Goal: Task Accomplishment & Management: Manage account settings

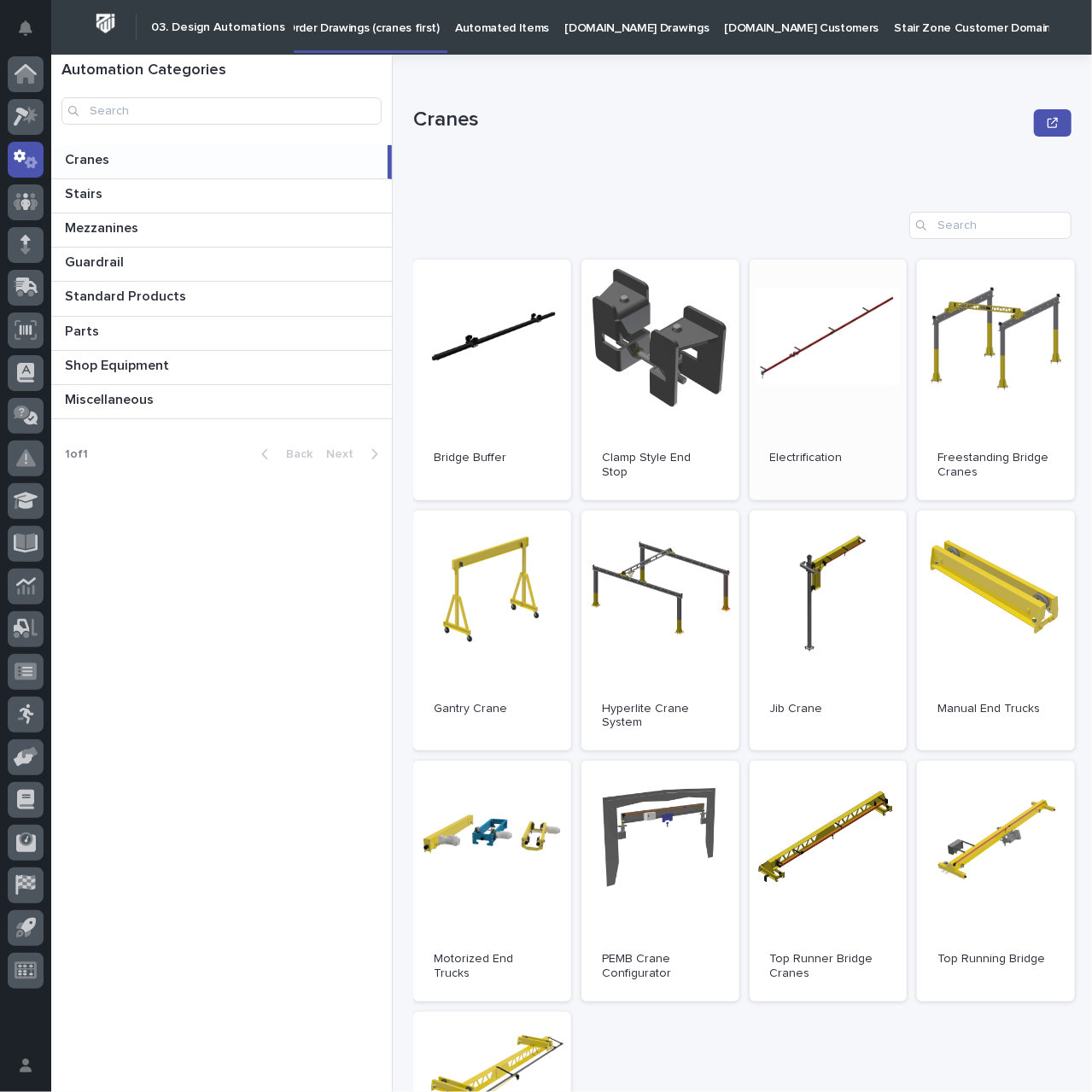
click at [809, 412] on link "Open" at bounding box center [828, 380] width 158 height 240
click at [30, 288] on icon at bounding box center [26, 285] width 22 height 16
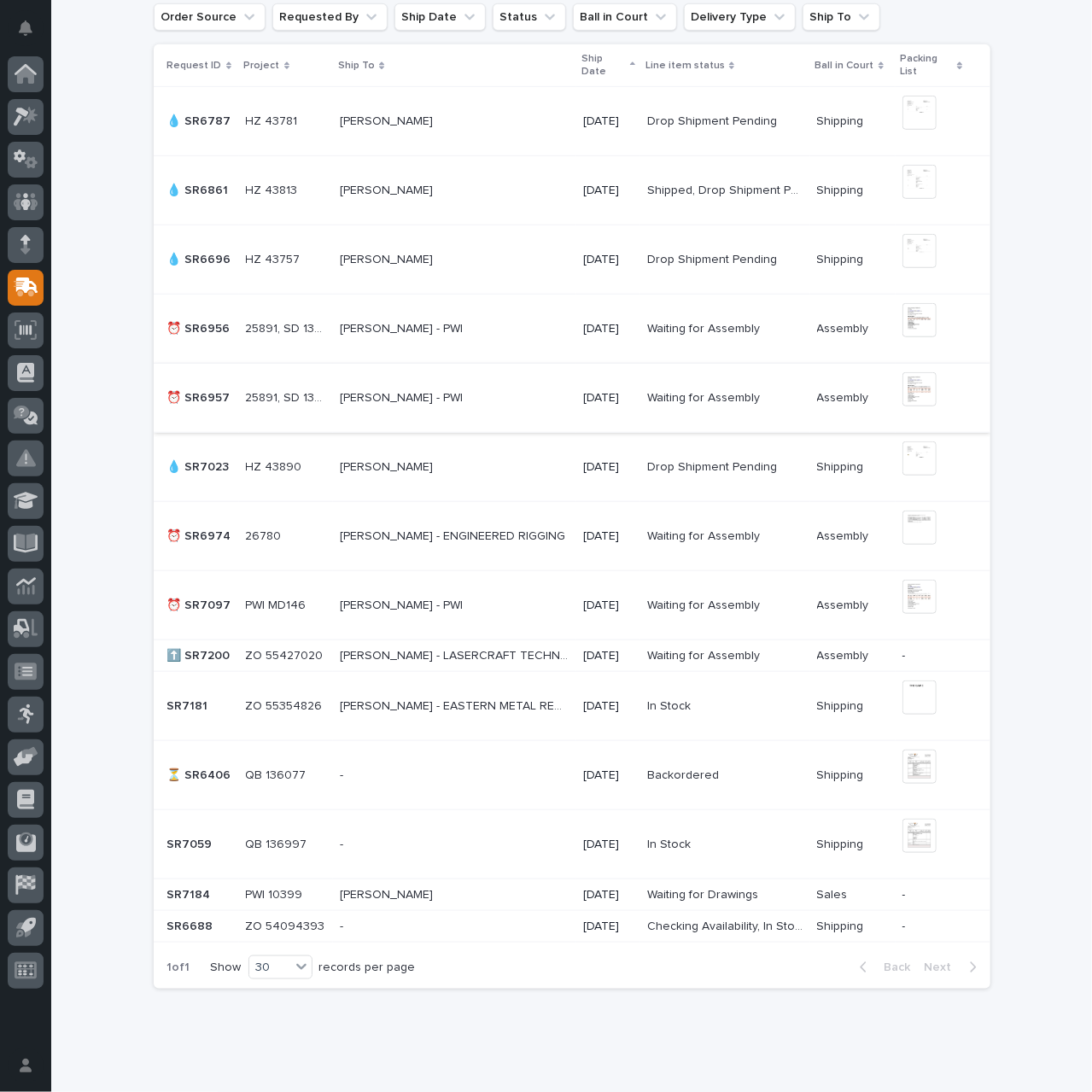
scroll to position [427, 0]
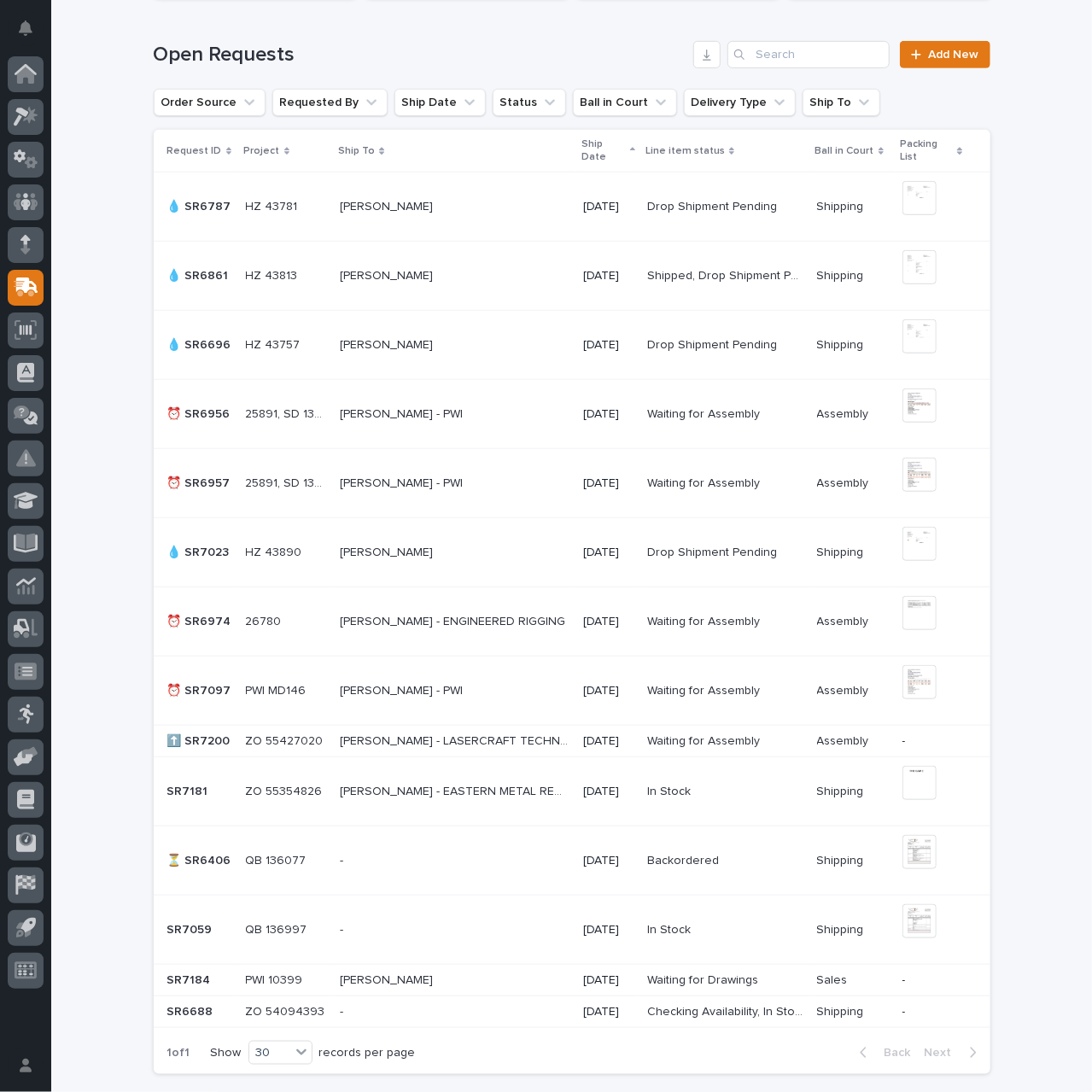
click at [451, 740] on p "[PERSON_NAME] - LASERCRAFT TECHNOLOGIES" at bounding box center [456, 739] width 233 height 18
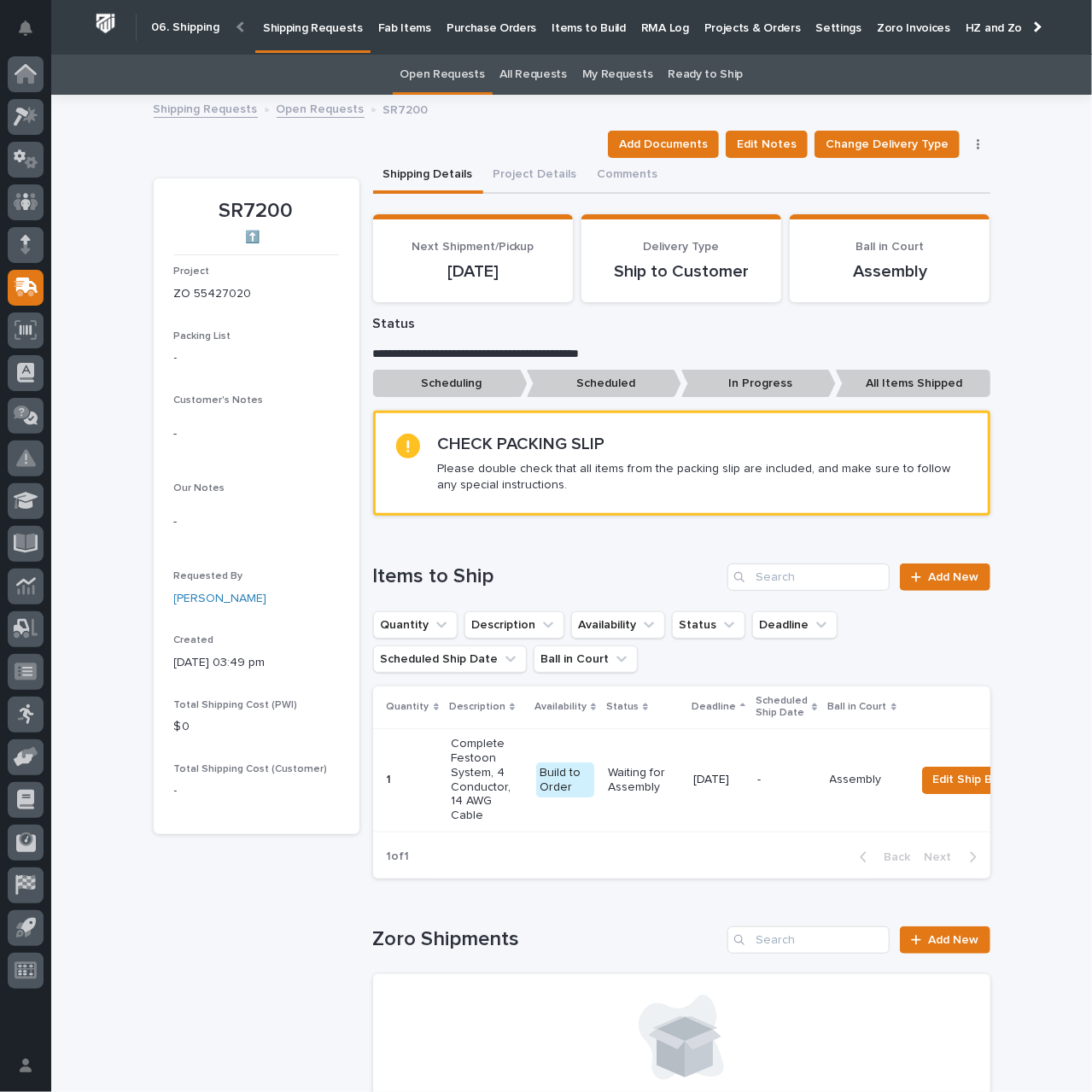
click at [310, 26] on p "Shipping Requests" at bounding box center [313, 18] width 100 height 36
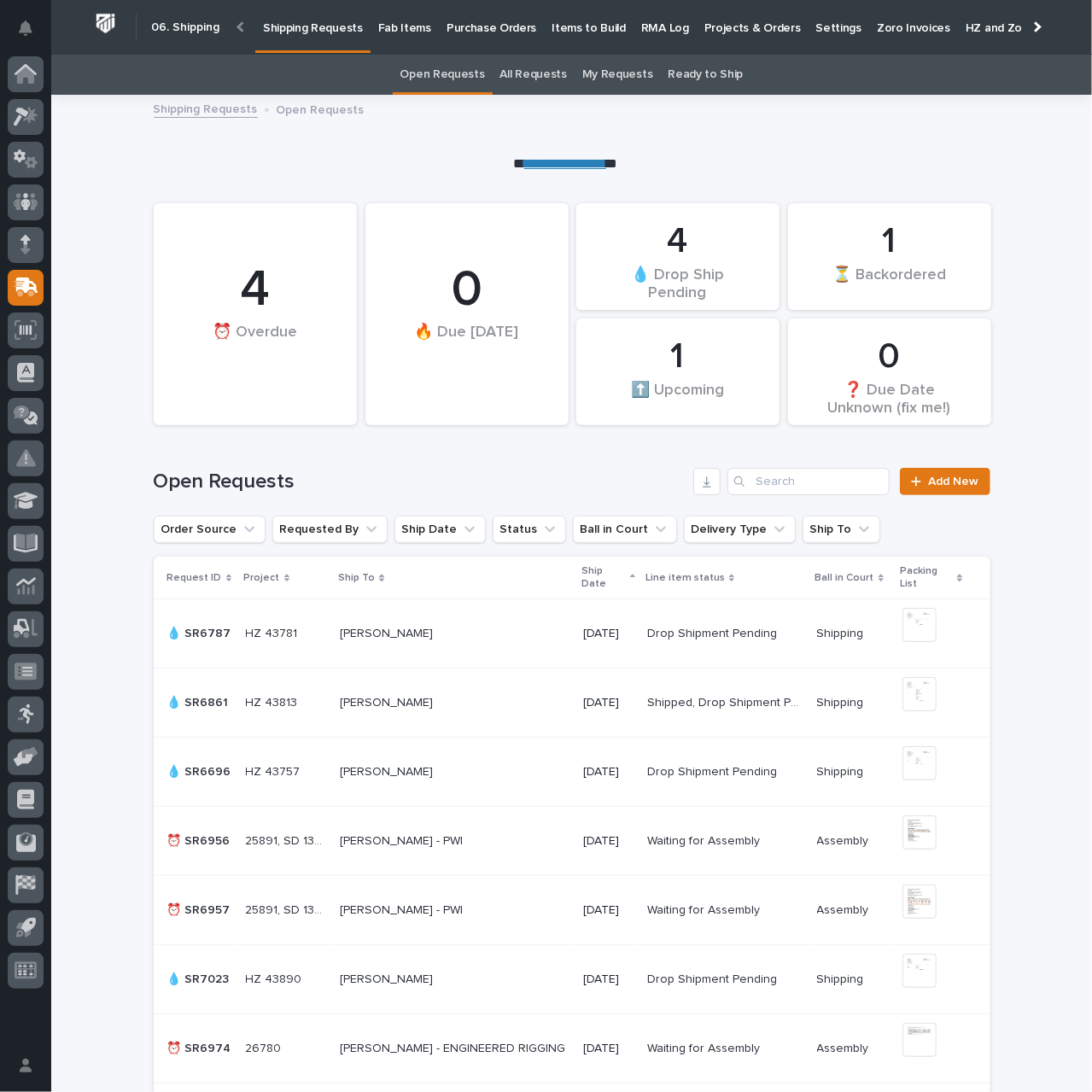
click at [495, 26] on p "Purchase Orders" at bounding box center [491, 18] width 89 height 36
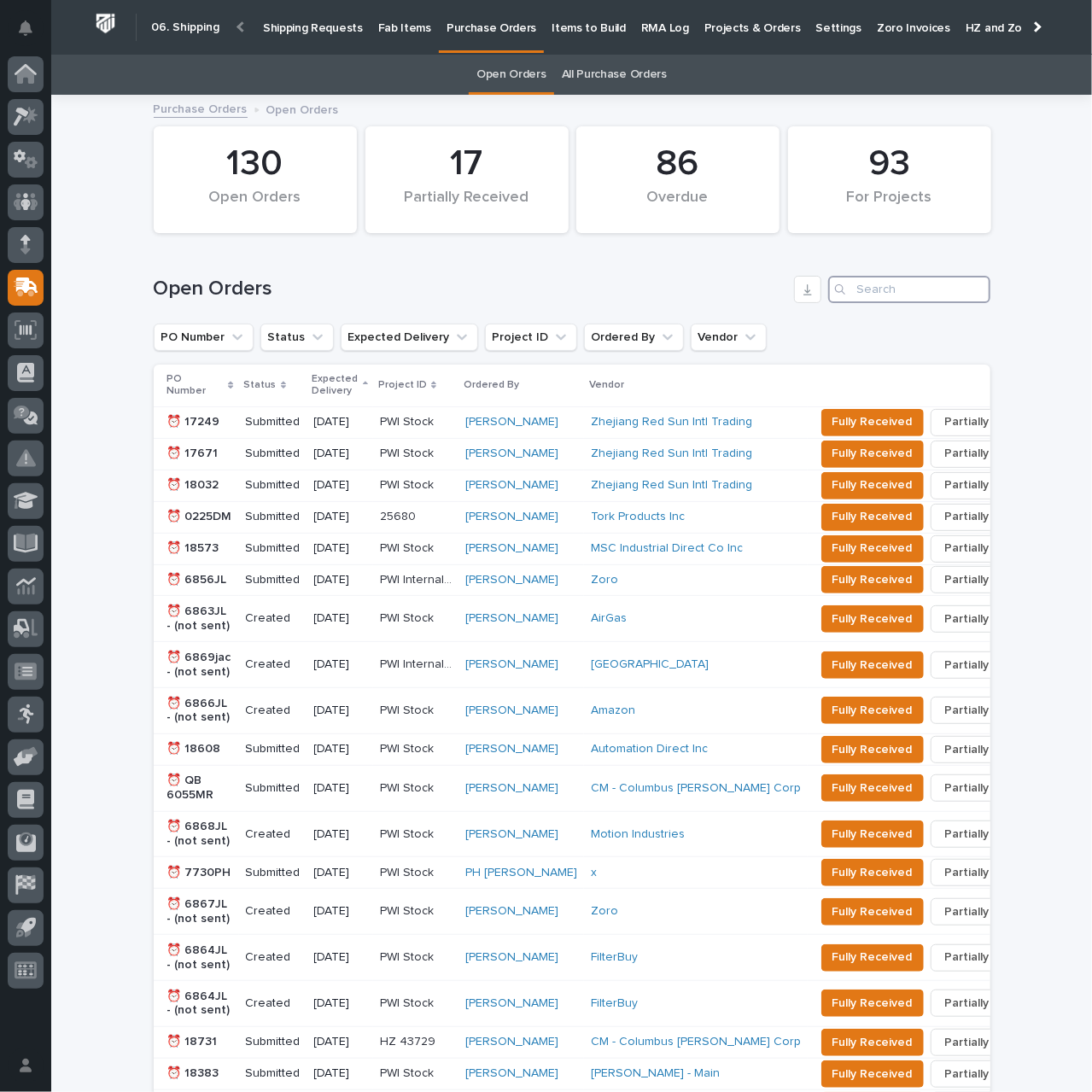
click at [886, 289] on input "Search" at bounding box center [909, 289] width 162 height 27
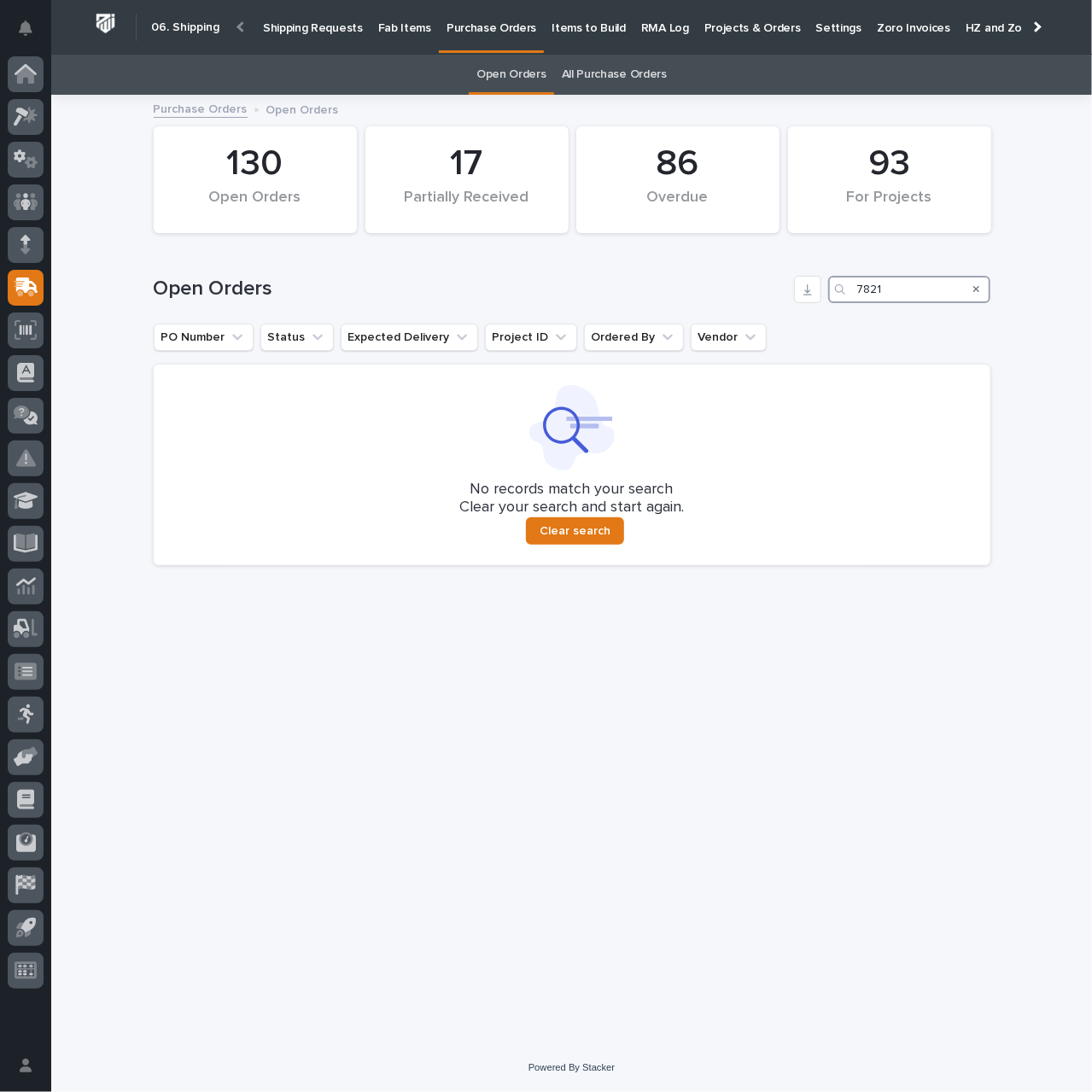
type input "7821"
click at [299, 25] on p "Shipping Requests" at bounding box center [313, 18] width 100 height 36
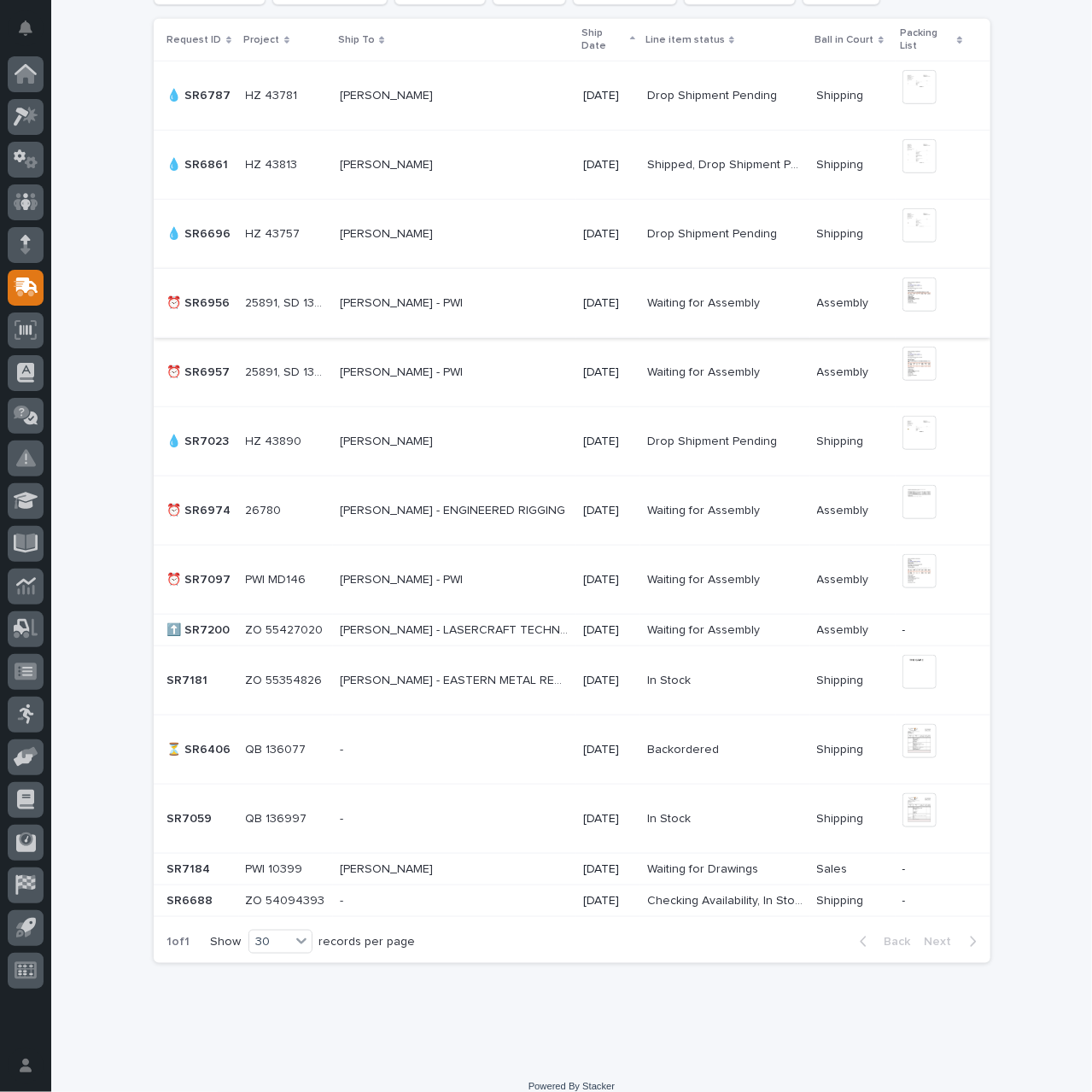
scroll to position [553, 0]
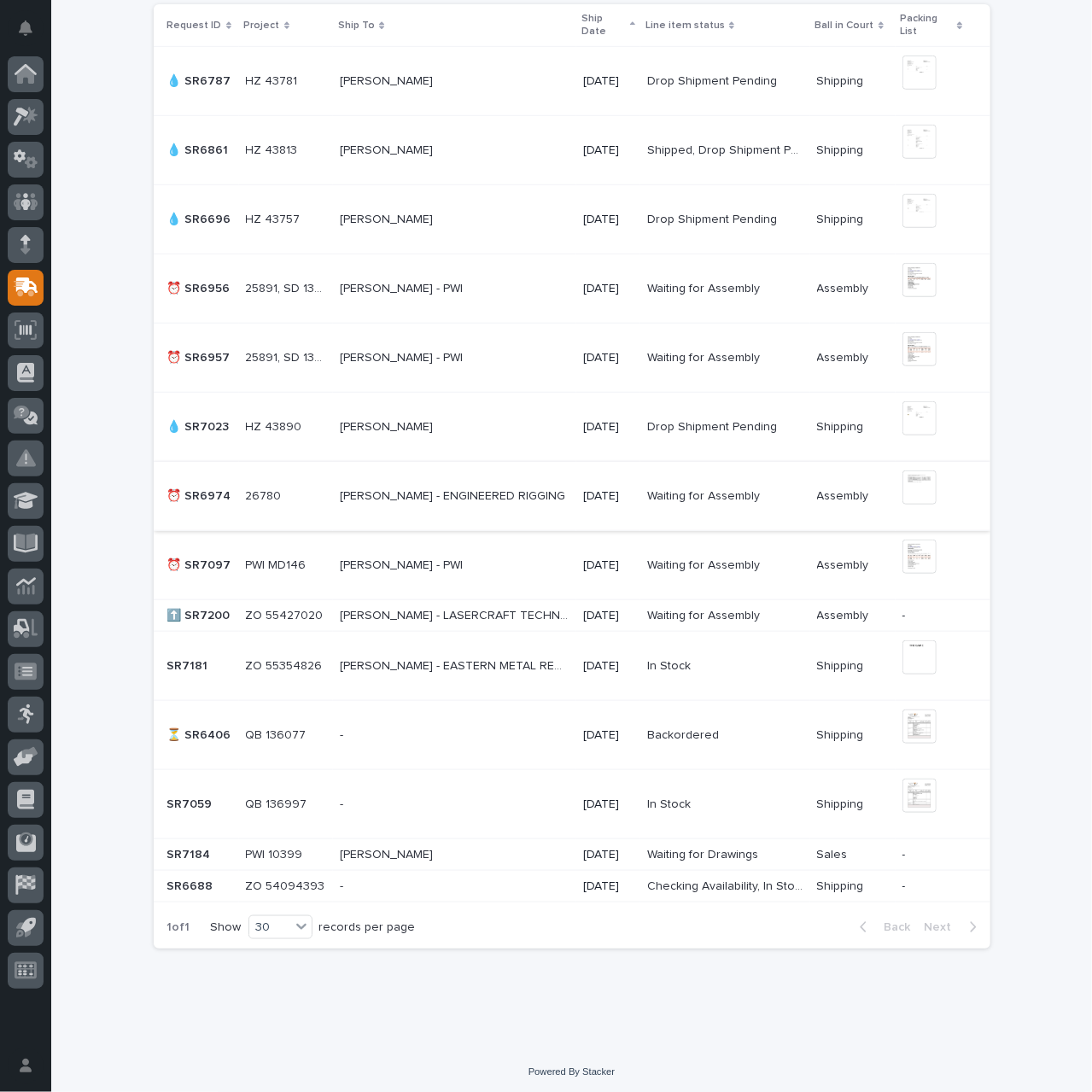
click at [921, 497] on img at bounding box center [919, 487] width 34 height 34
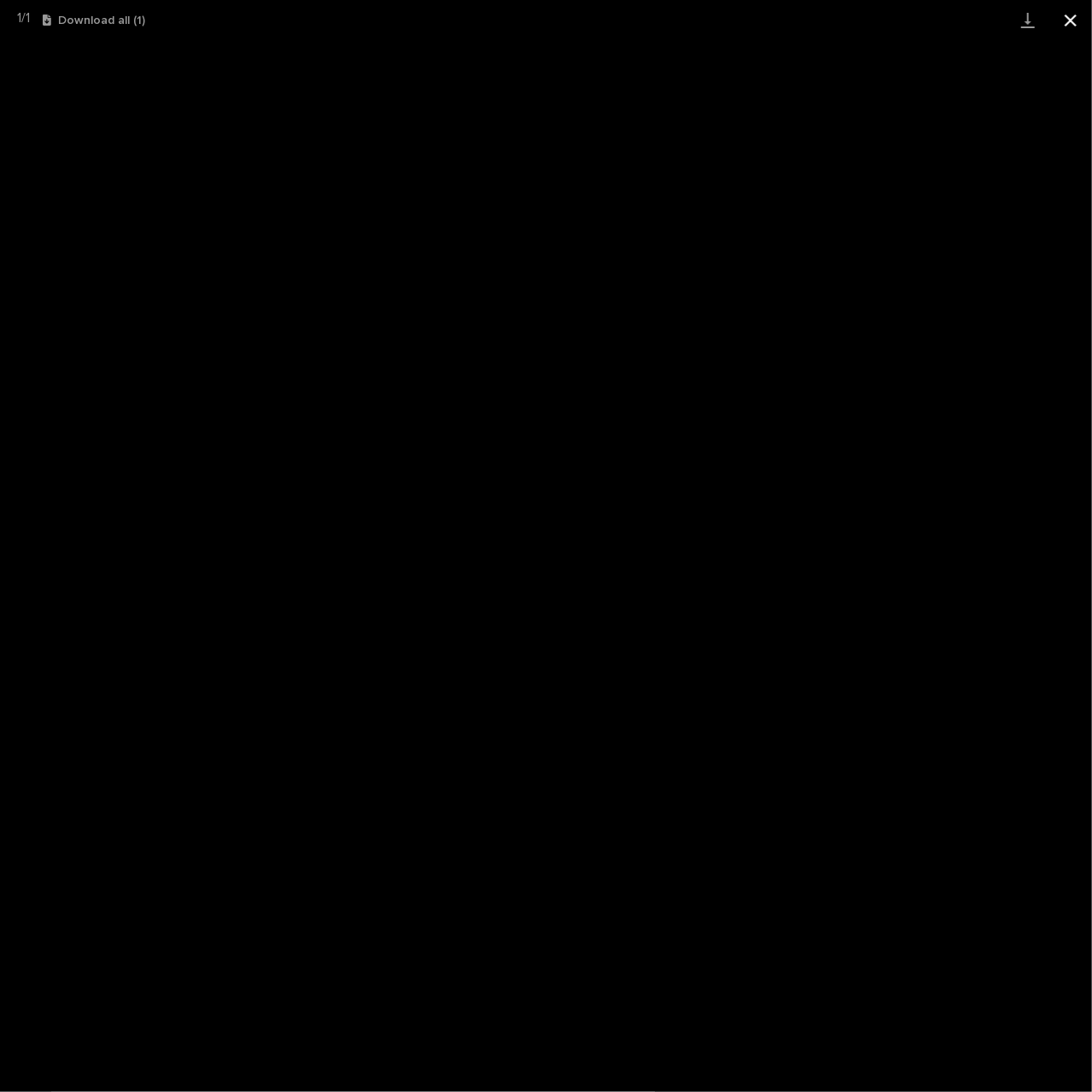
click at [1070, 25] on button "Close gallery" at bounding box center [1070, 20] width 43 height 40
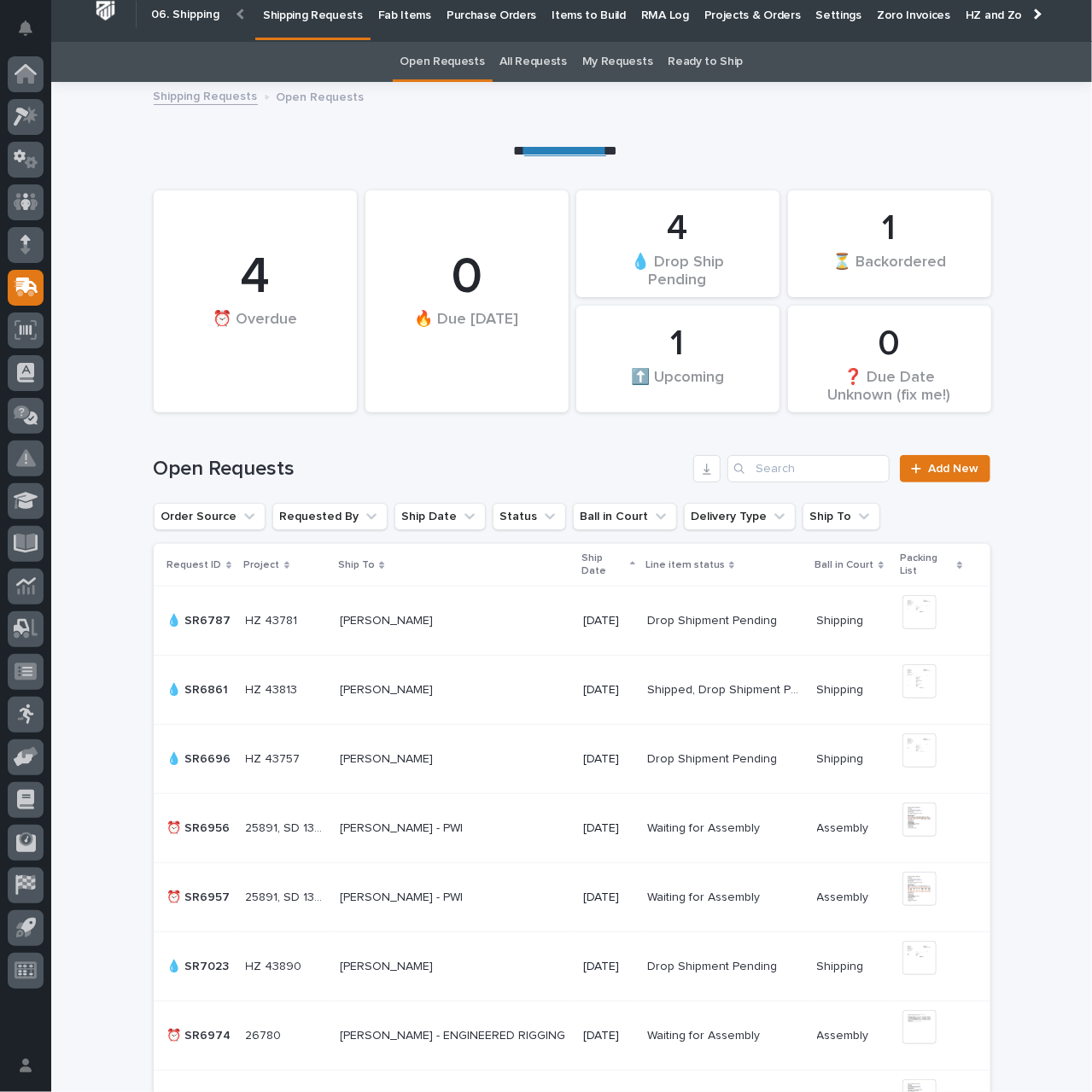
scroll to position [0, 0]
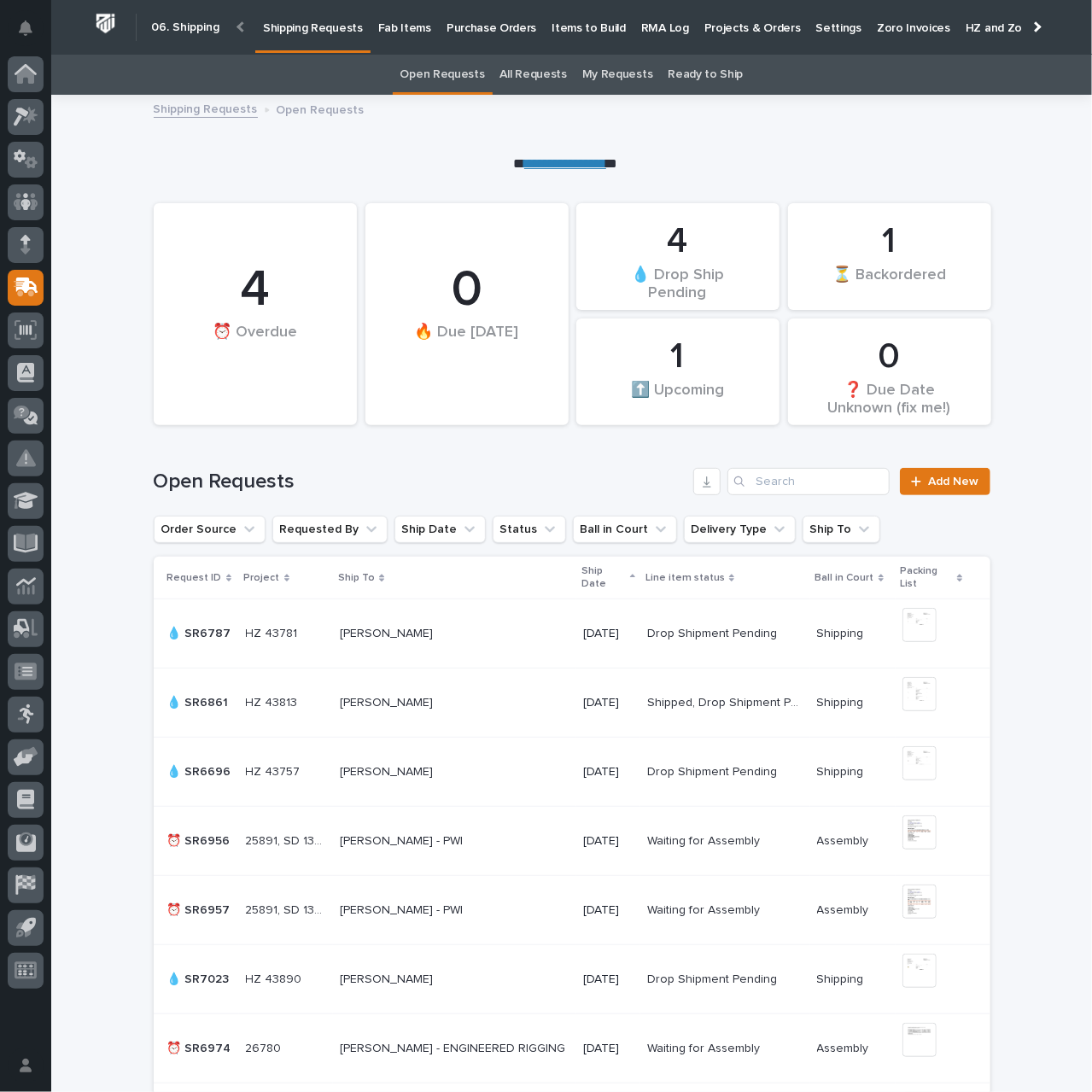
click at [396, 32] on p "Fab Items" at bounding box center [404, 18] width 53 height 36
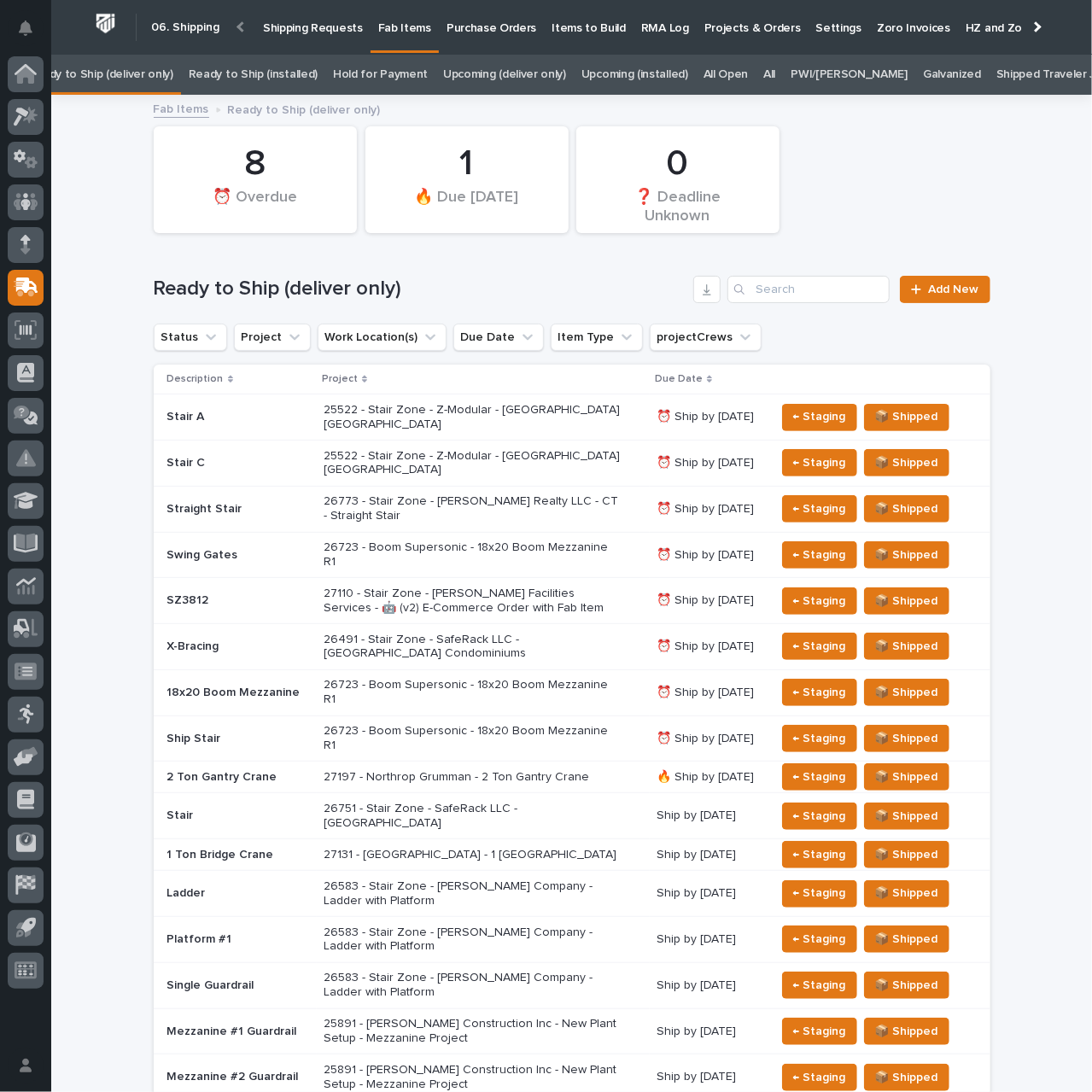
click at [775, 73] on link "All" at bounding box center [769, 75] width 12 height 40
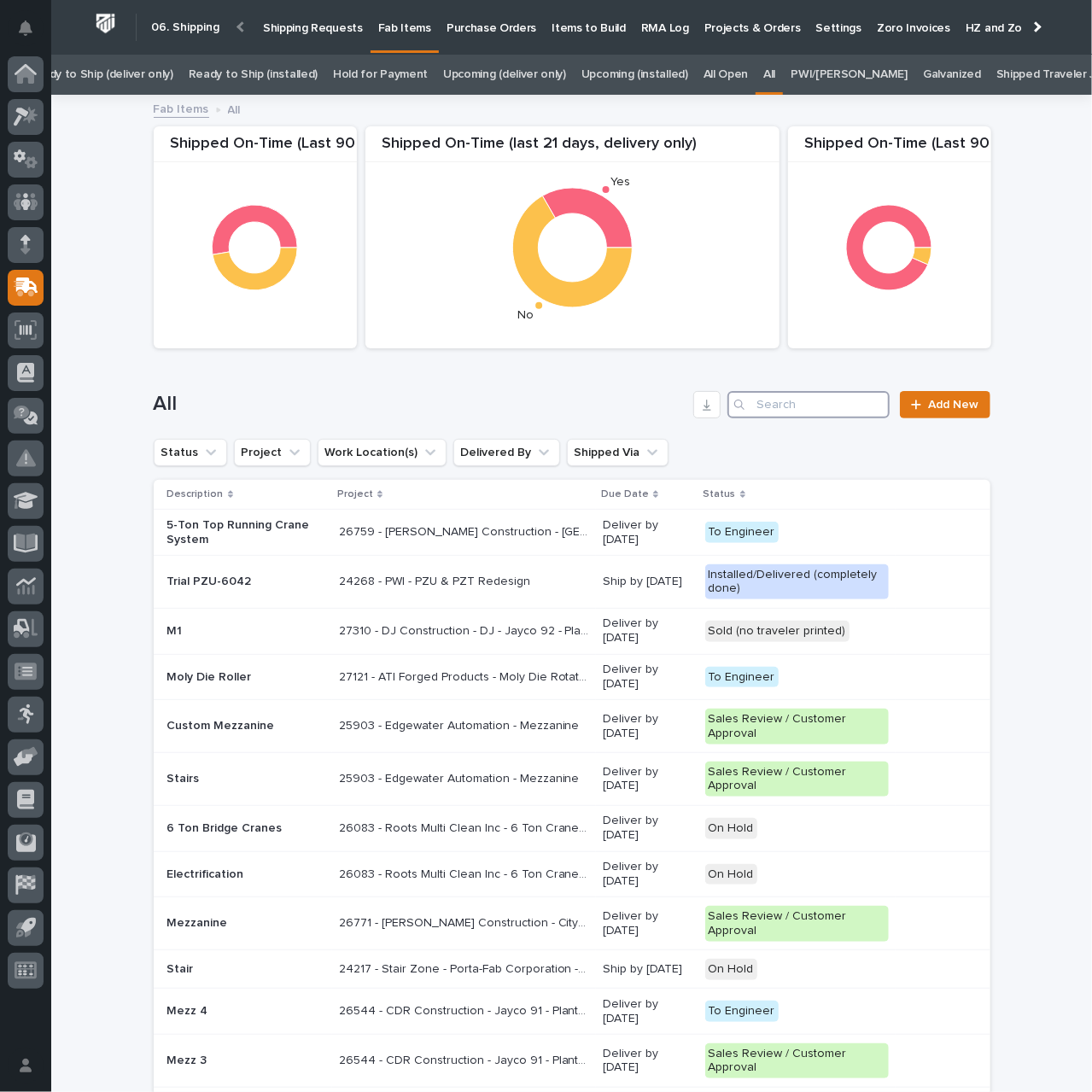
click at [790, 402] on input "Search" at bounding box center [808, 404] width 162 height 27
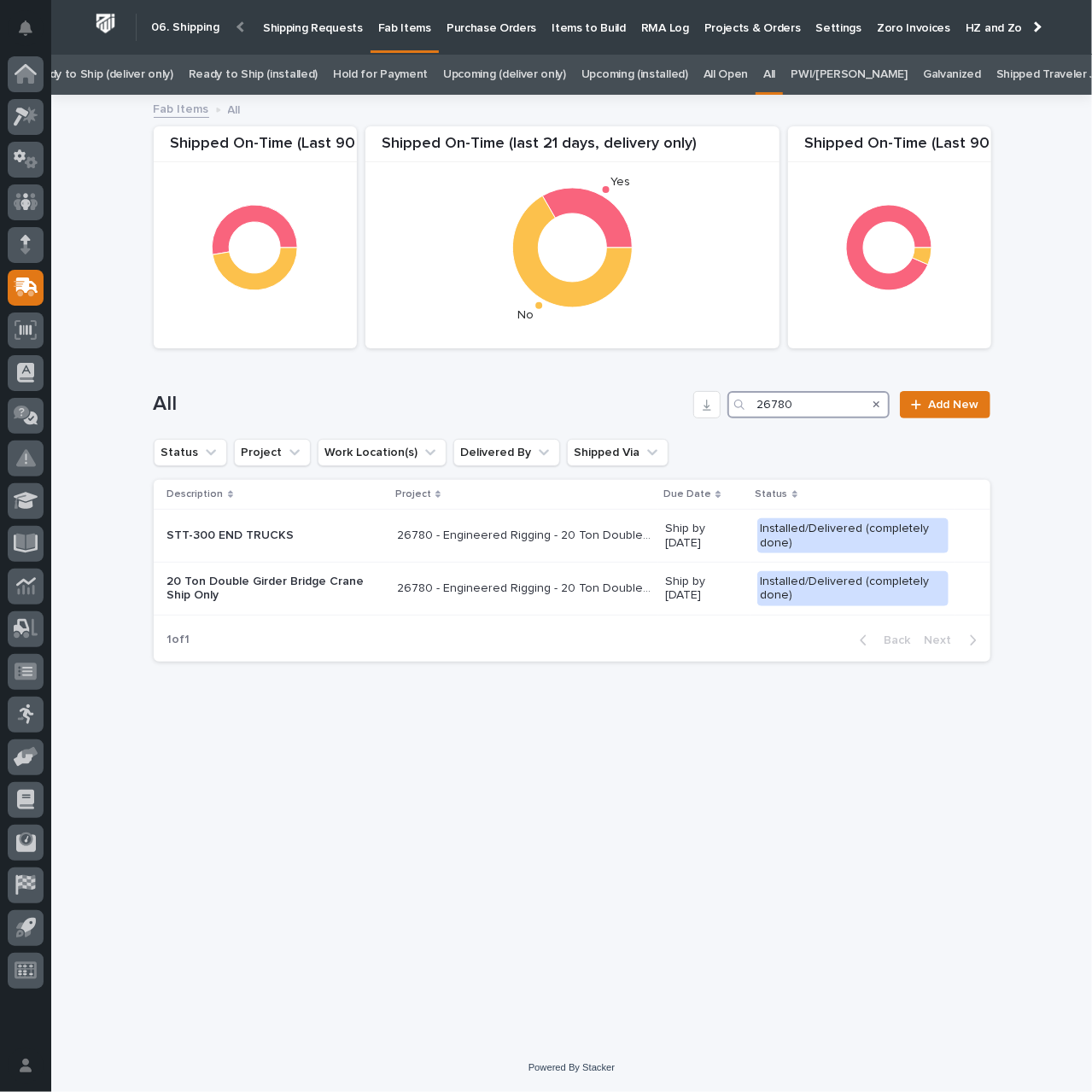
type input "26780"
click at [297, 28] on p "Shipping Requests" at bounding box center [313, 18] width 100 height 36
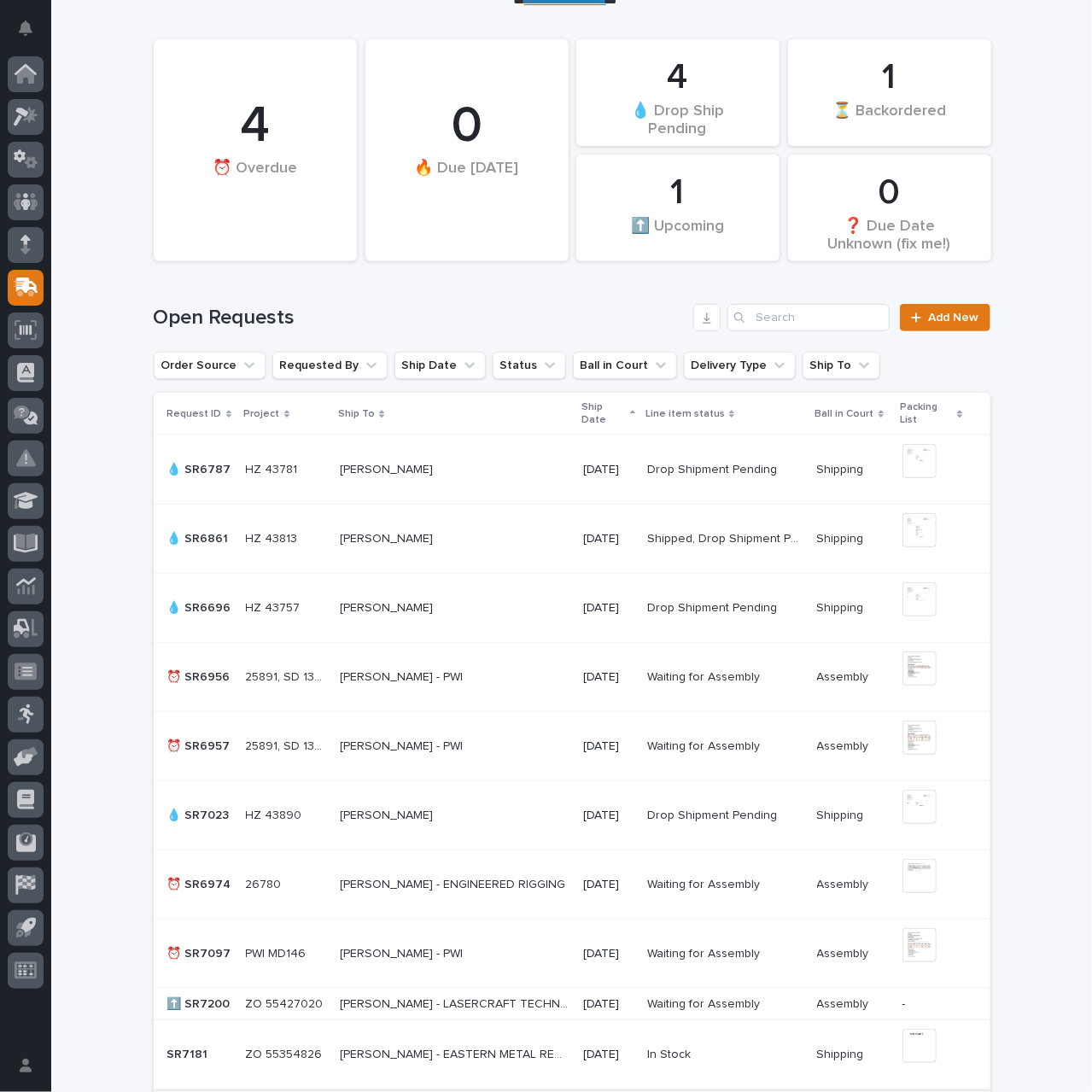
scroll to position [553, 0]
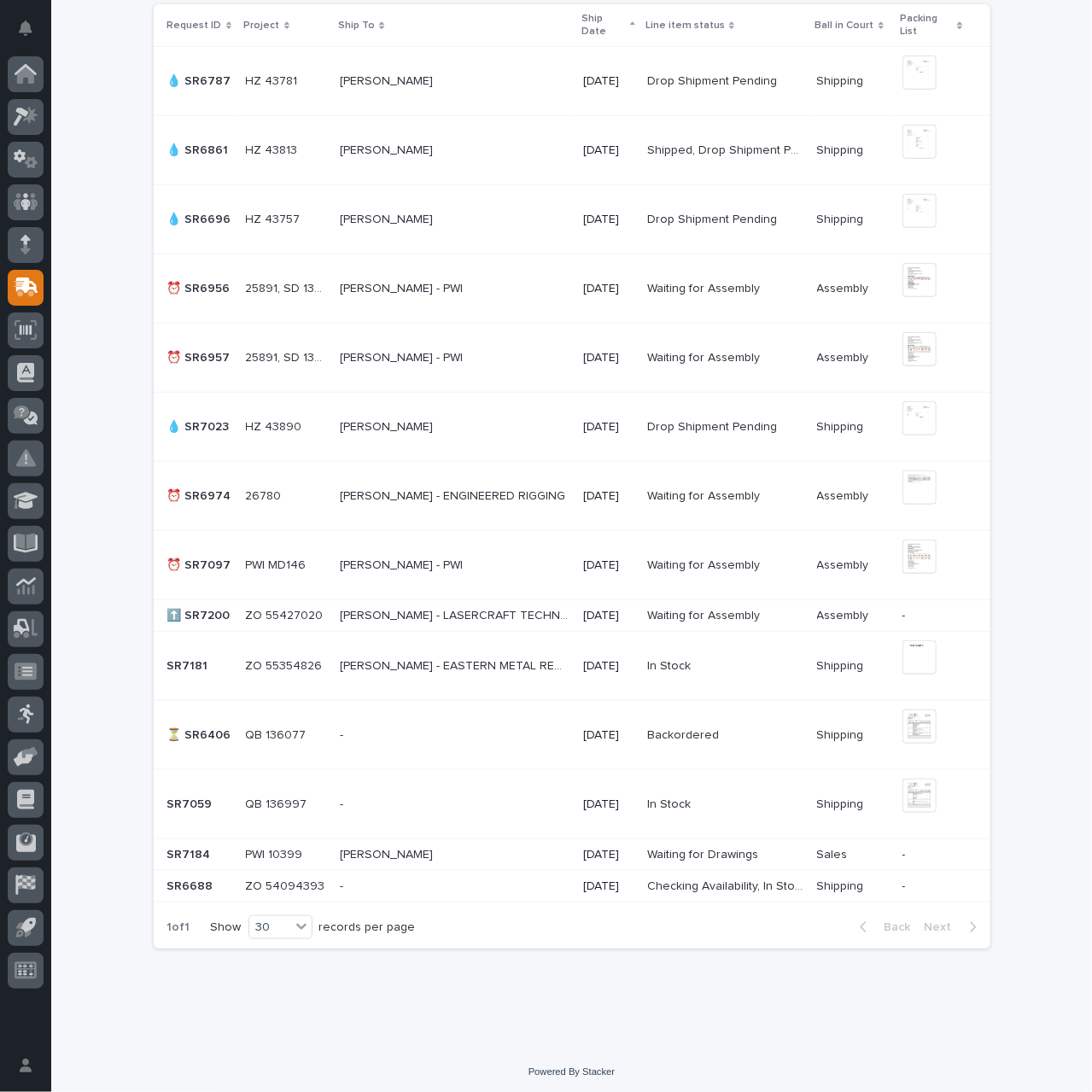
click at [472, 503] on div "[PERSON_NAME] - ENGINEERED RIGGING [PERSON_NAME] - ENGINEERED RIGGING" at bounding box center [454, 496] width 230 height 28
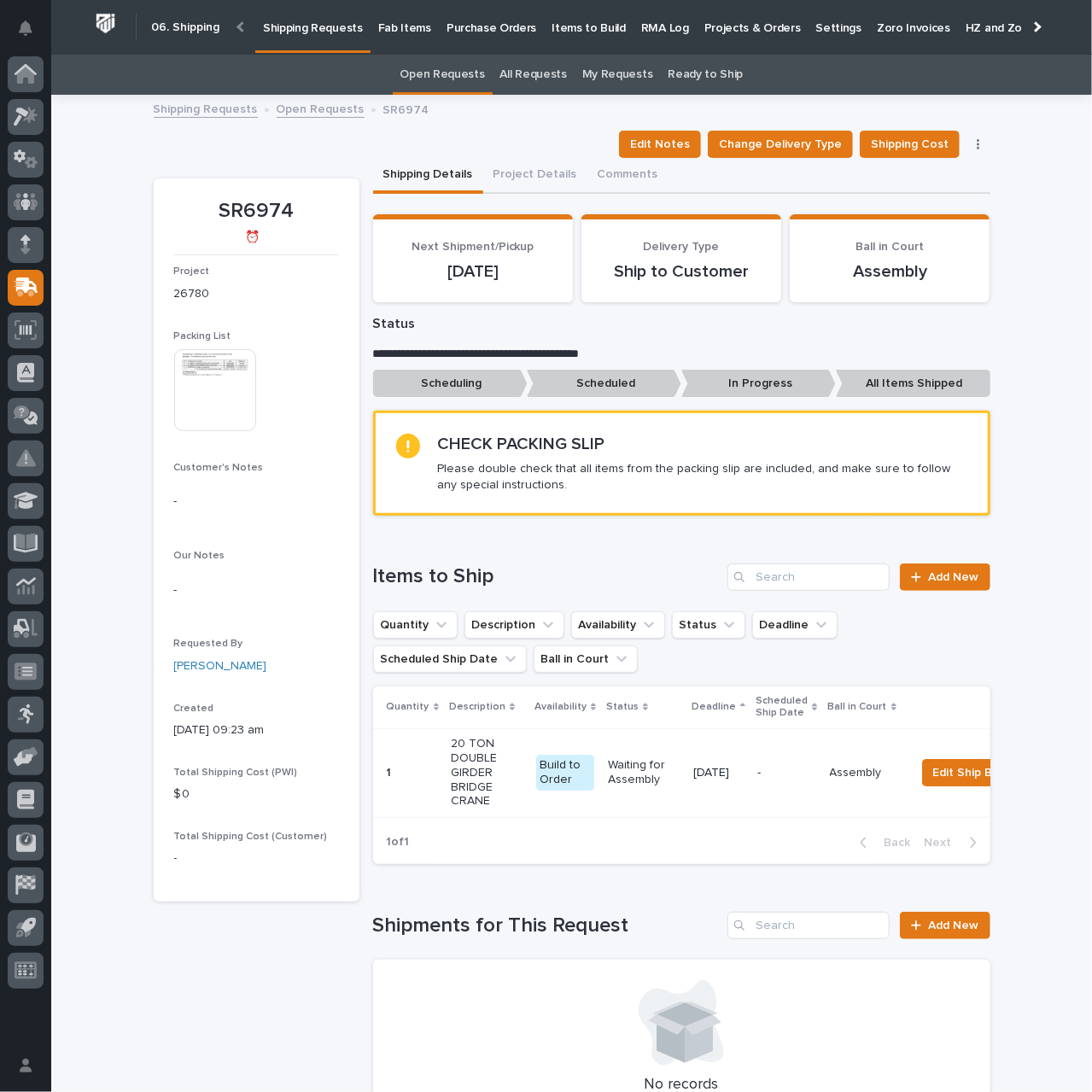
click at [974, 143] on button "button" at bounding box center [978, 145] width 24 height 12
click at [920, 175] on span "Cancel Request" at bounding box center [924, 178] width 88 height 20
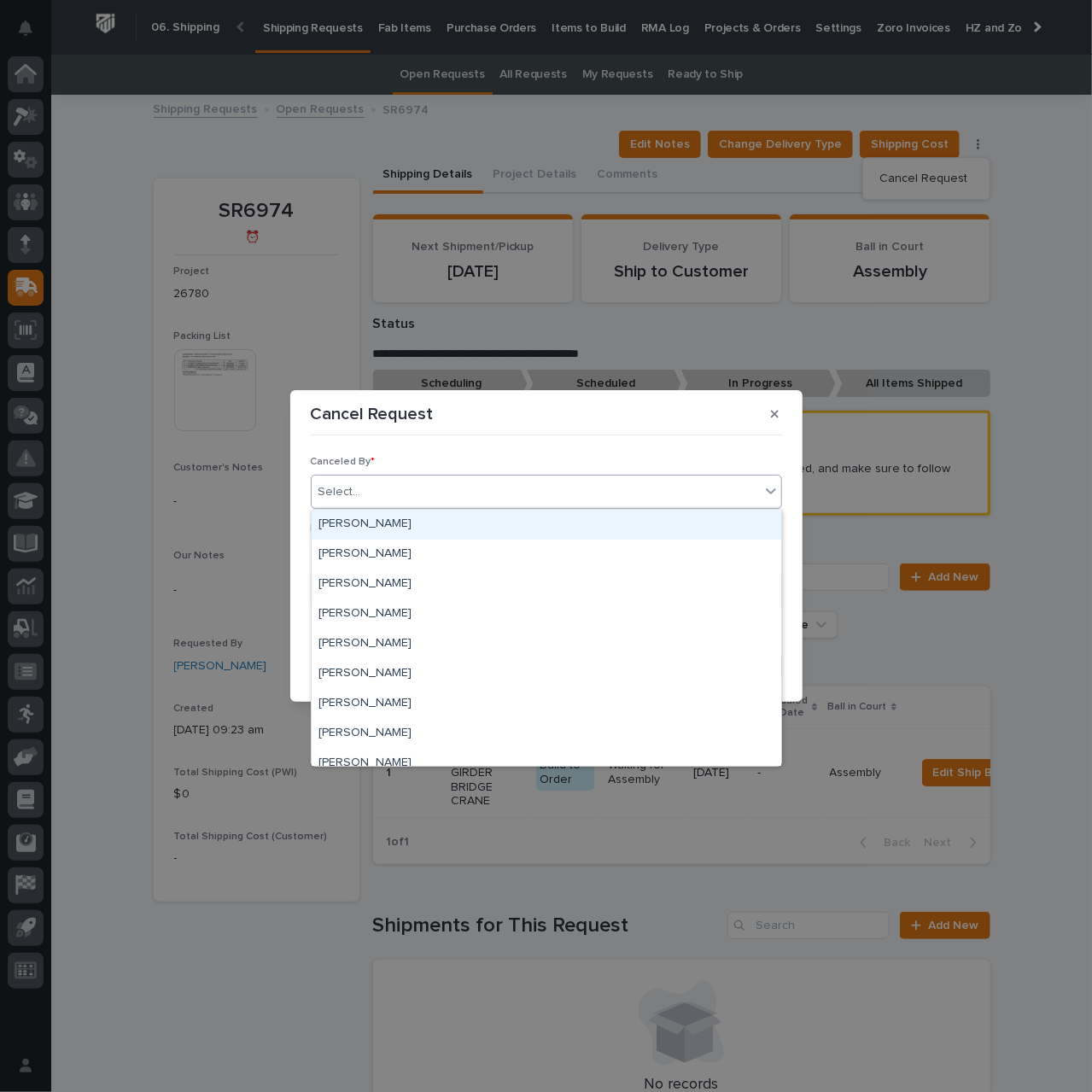
click at [435, 501] on div "Select..." at bounding box center [535, 492] width 448 height 28
type input "***"
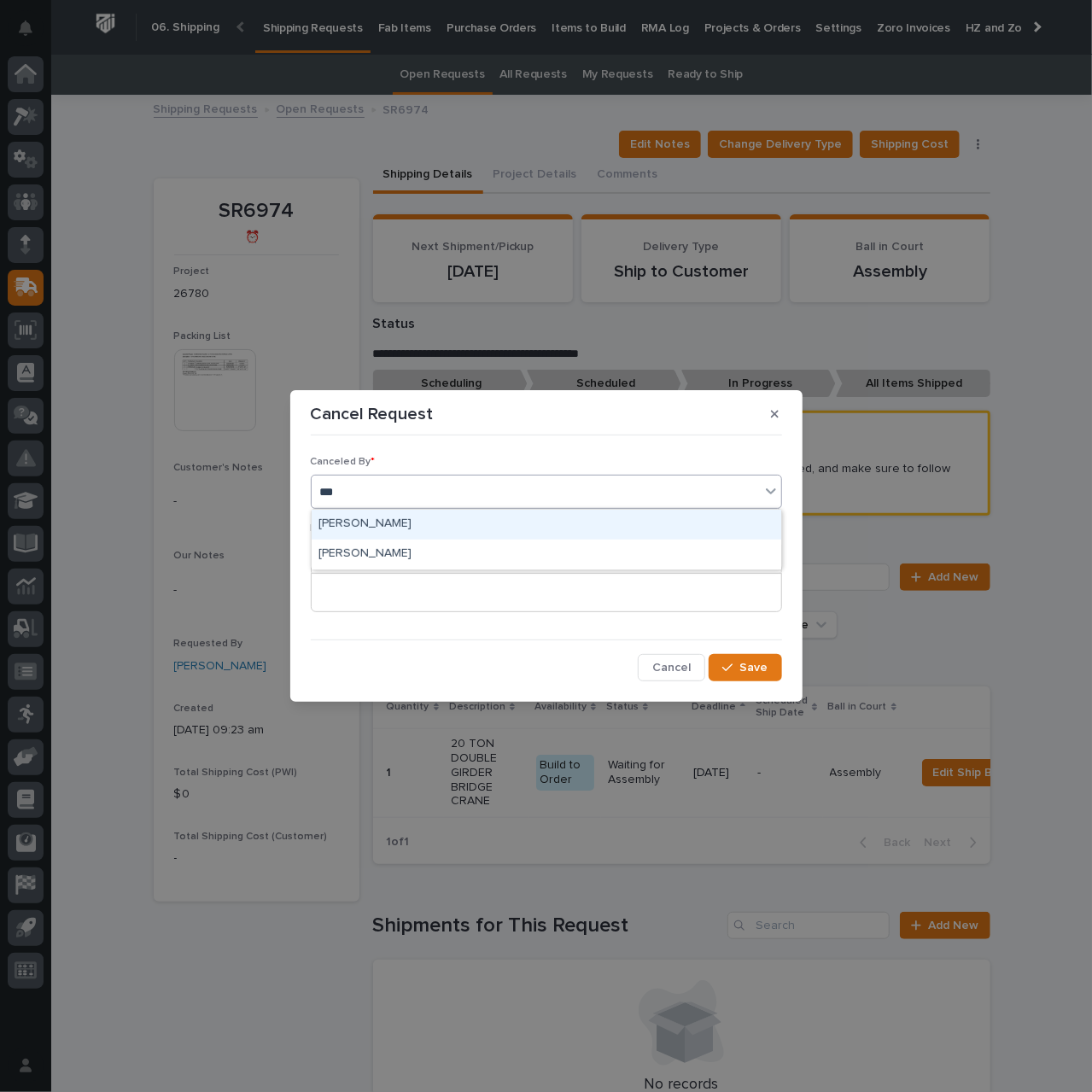
click at [432, 530] on div "[PERSON_NAME]" at bounding box center [546, 525] width 469 height 30
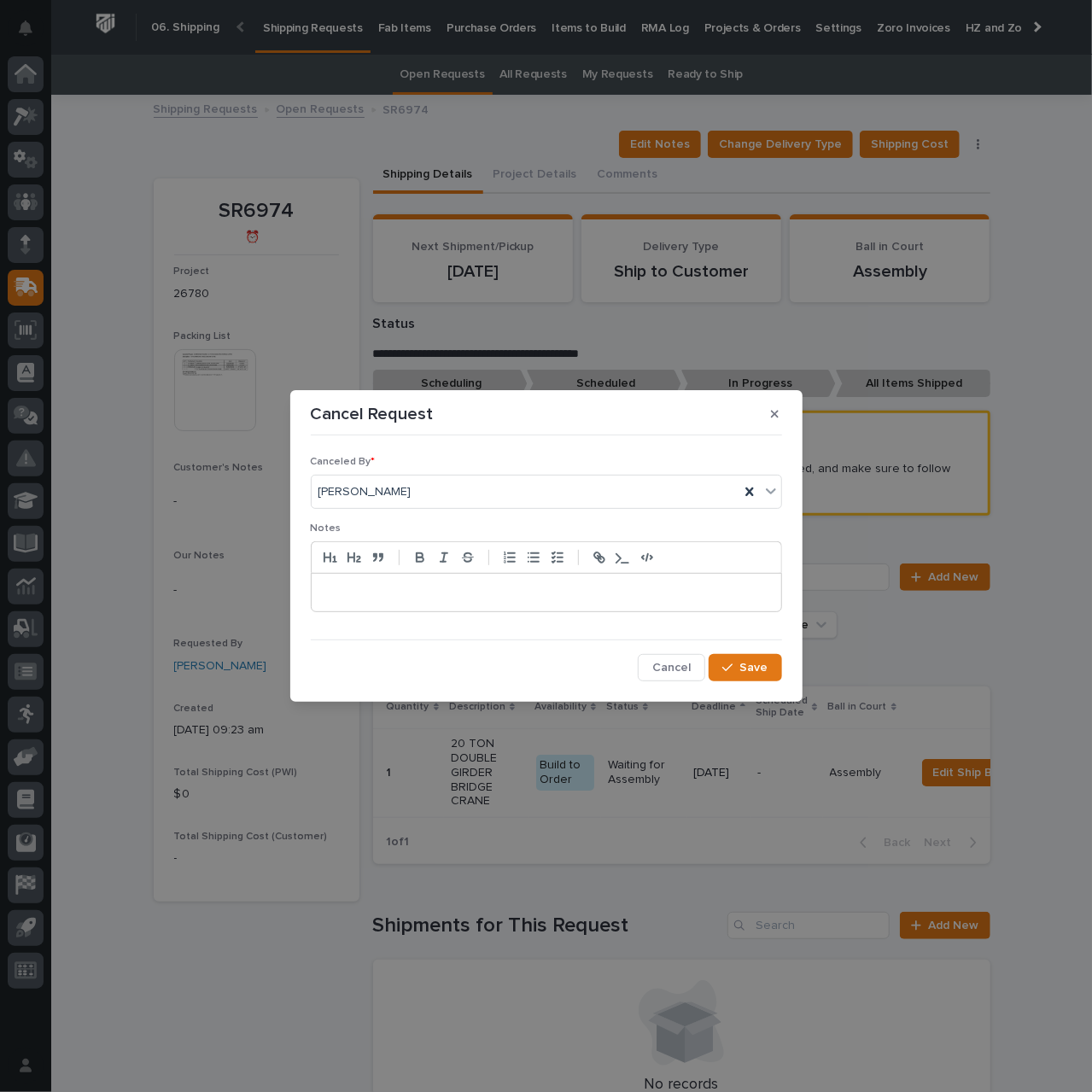
click at [396, 594] on p at bounding box center [546, 592] width 444 height 17
click at [749, 673] on span "Save" at bounding box center [754, 667] width 28 height 16
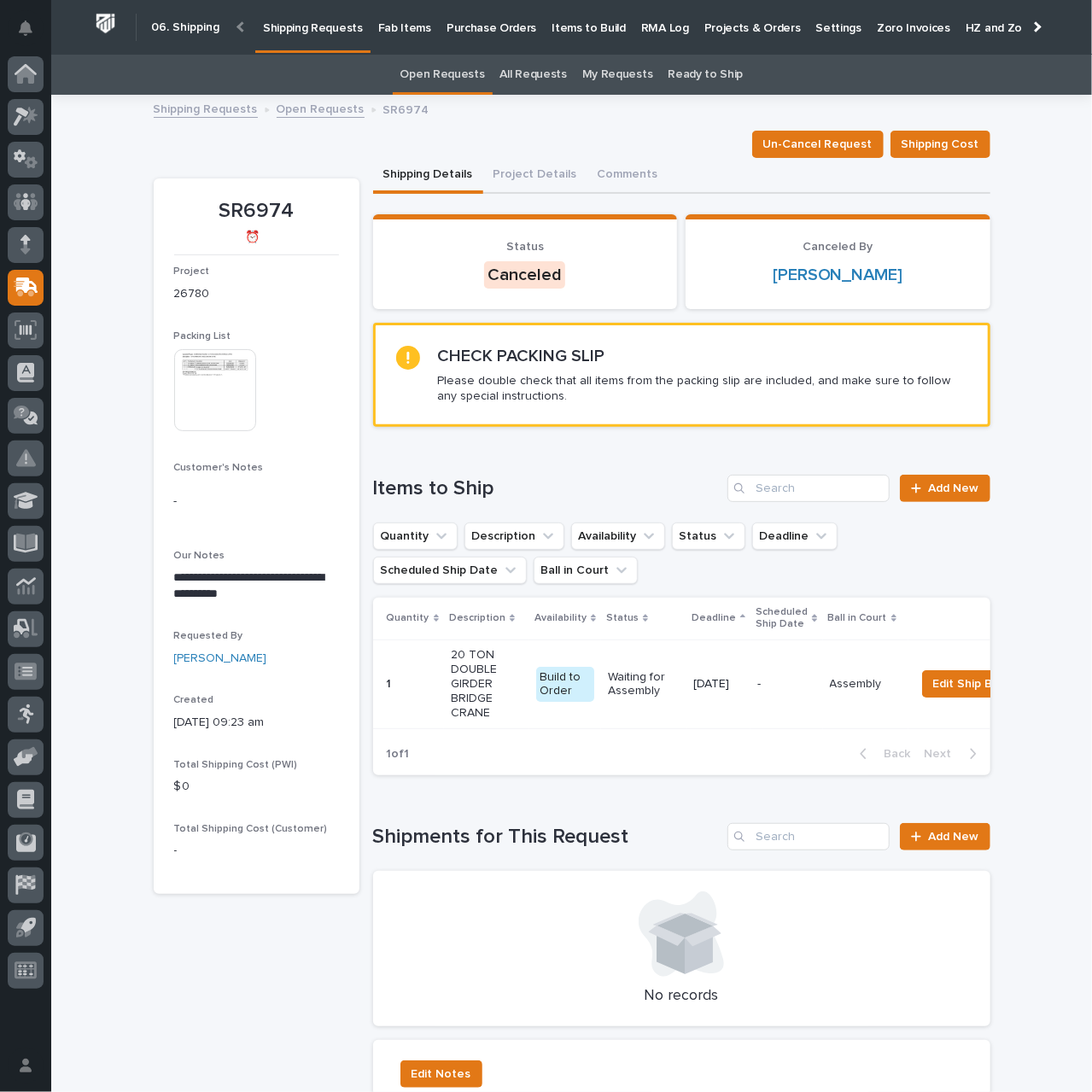
click at [308, 109] on link "Open Requests" at bounding box center [320, 108] width 88 height 19
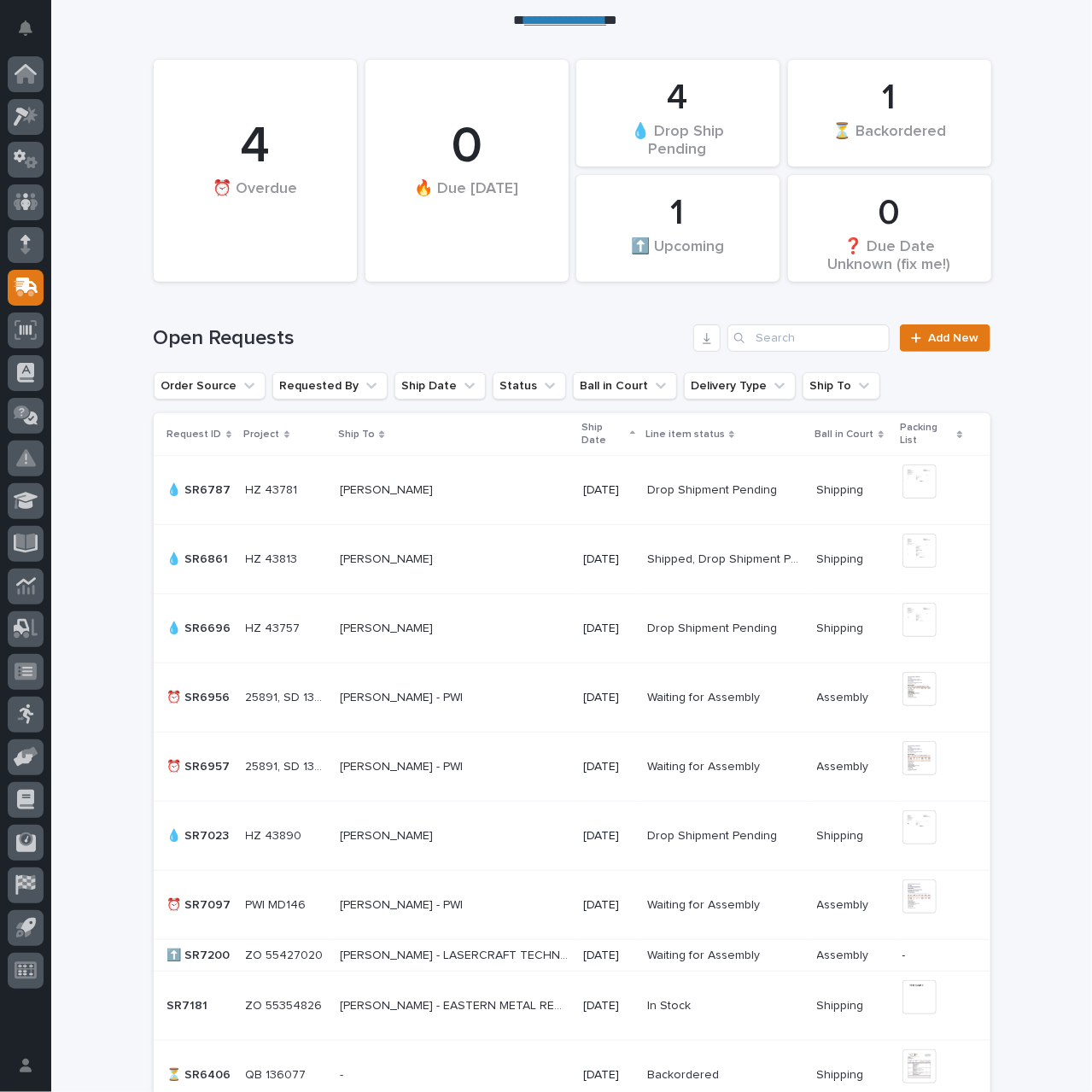
scroll to position [310, 0]
